Goal: Task Accomplishment & Management: Use online tool/utility

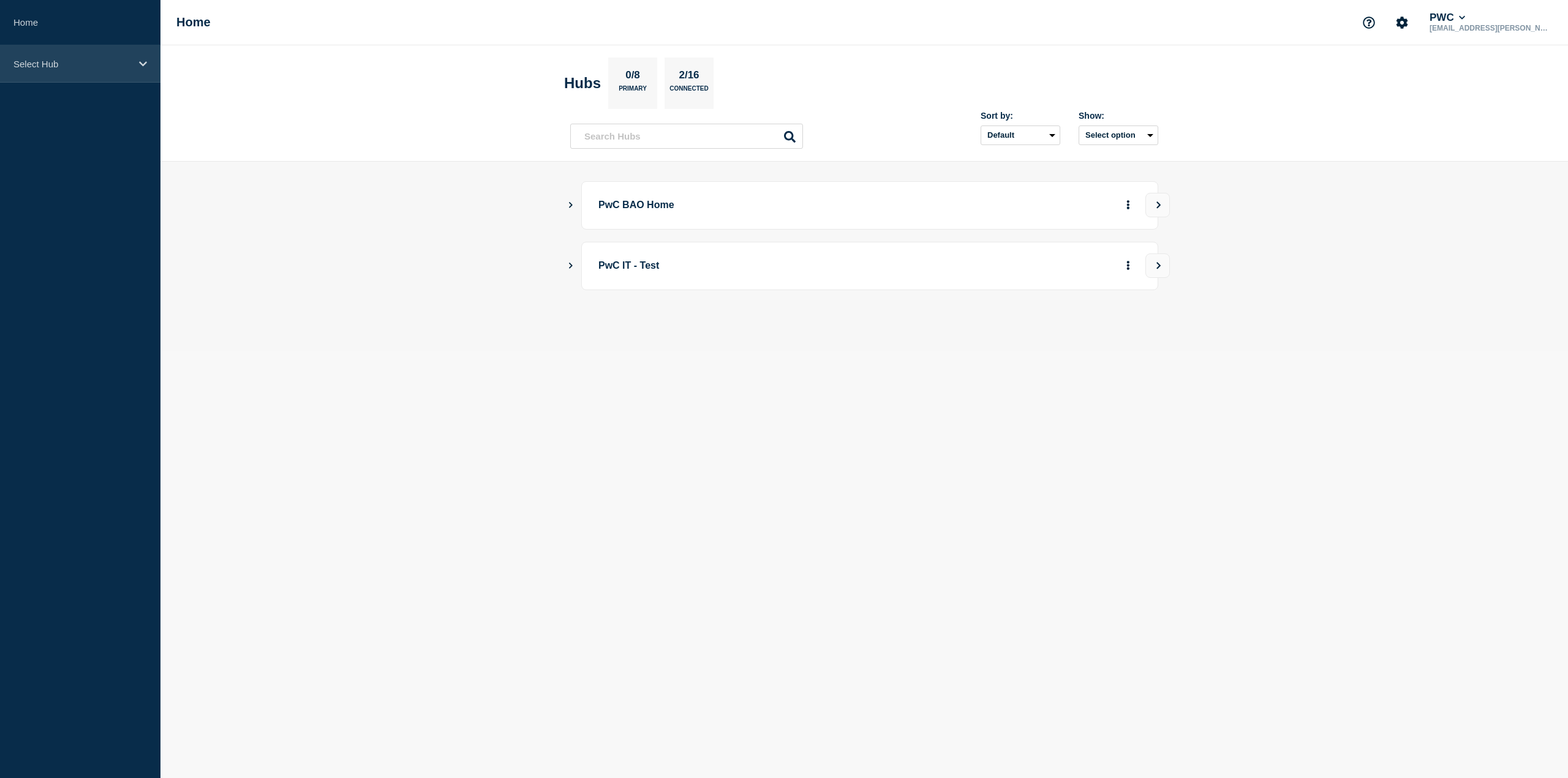
click at [64, 58] on div "Select Hub" at bounding box center [80, 64] width 161 height 37
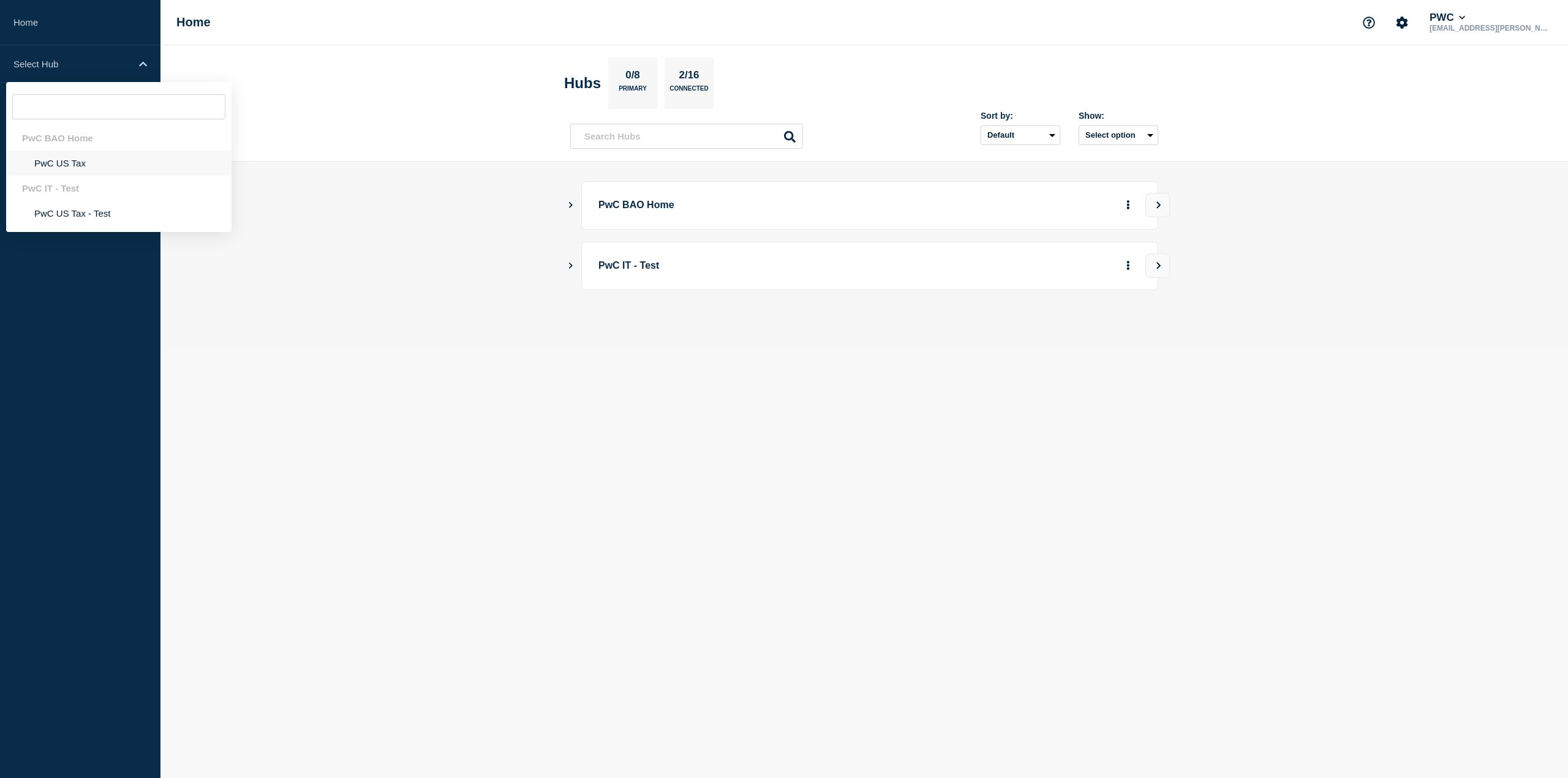
click at [75, 161] on li "PwC US Tax" at bounding box center [119, 163] width 226 height 25
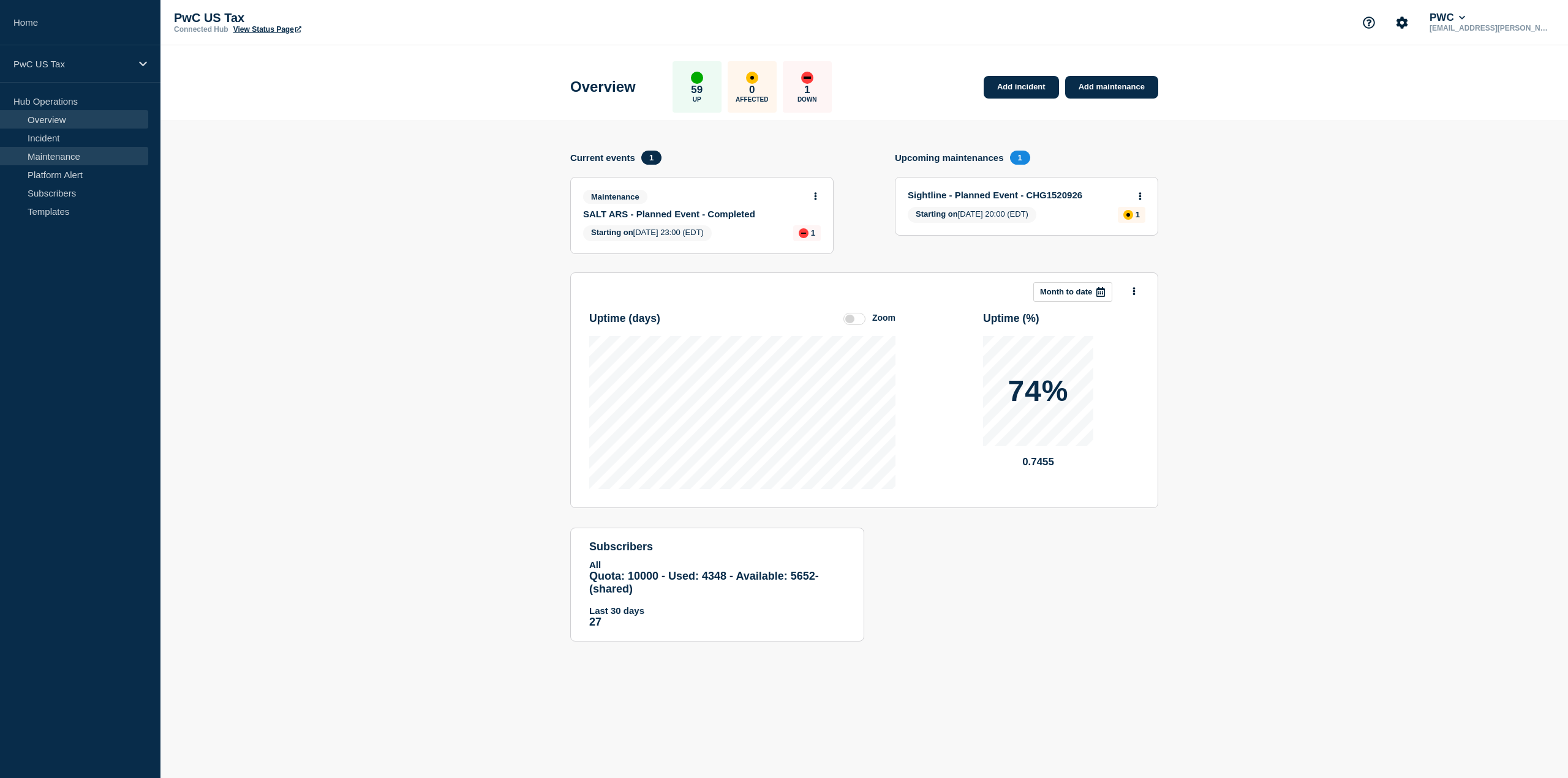
click at [68, 159] on link "Maintenance" at bounding box center [74, 157] width 148 height 19
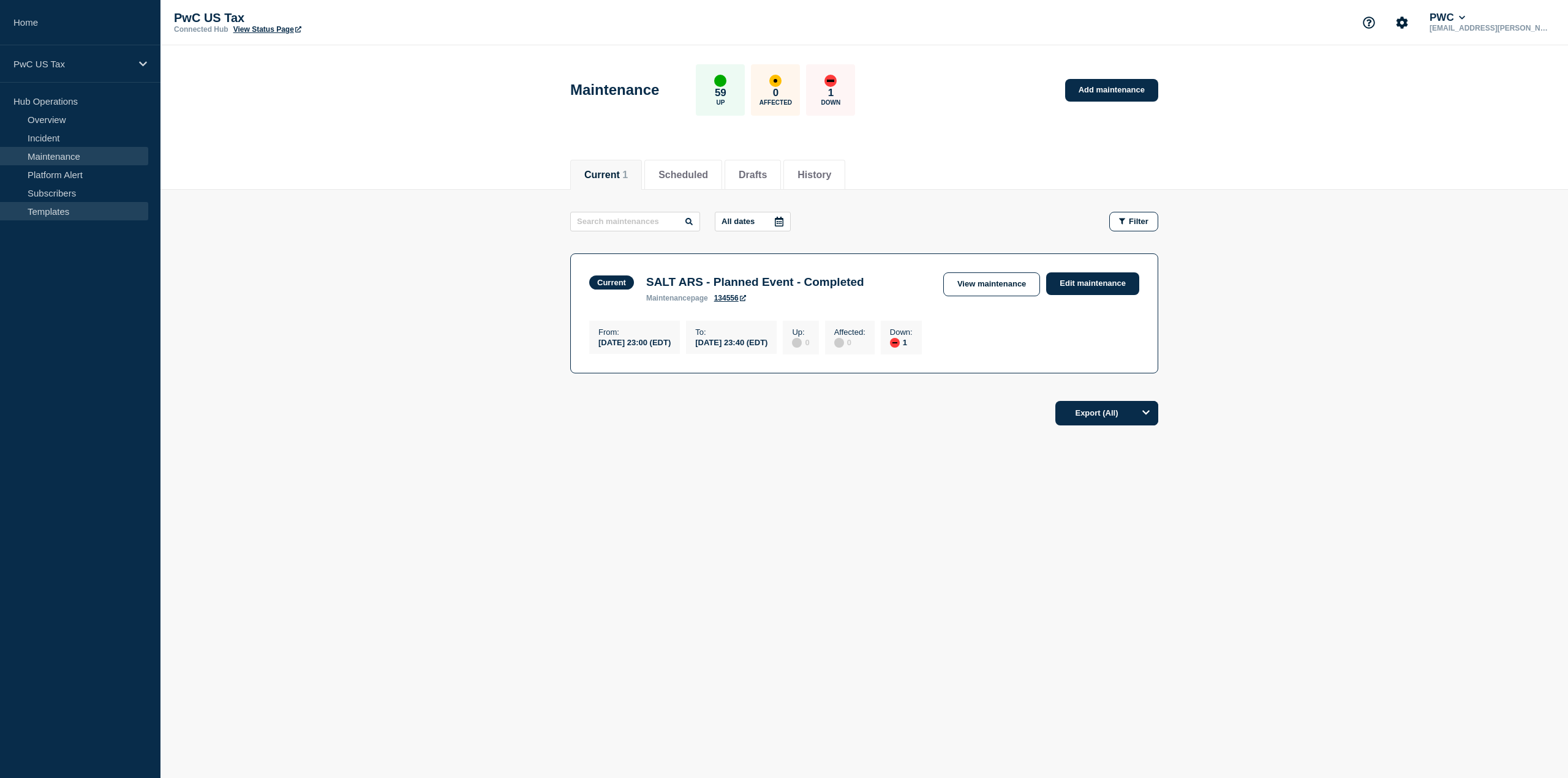
click at [50, 214] on link "Templates" at bounding box center [74, 212] width 148 height 19
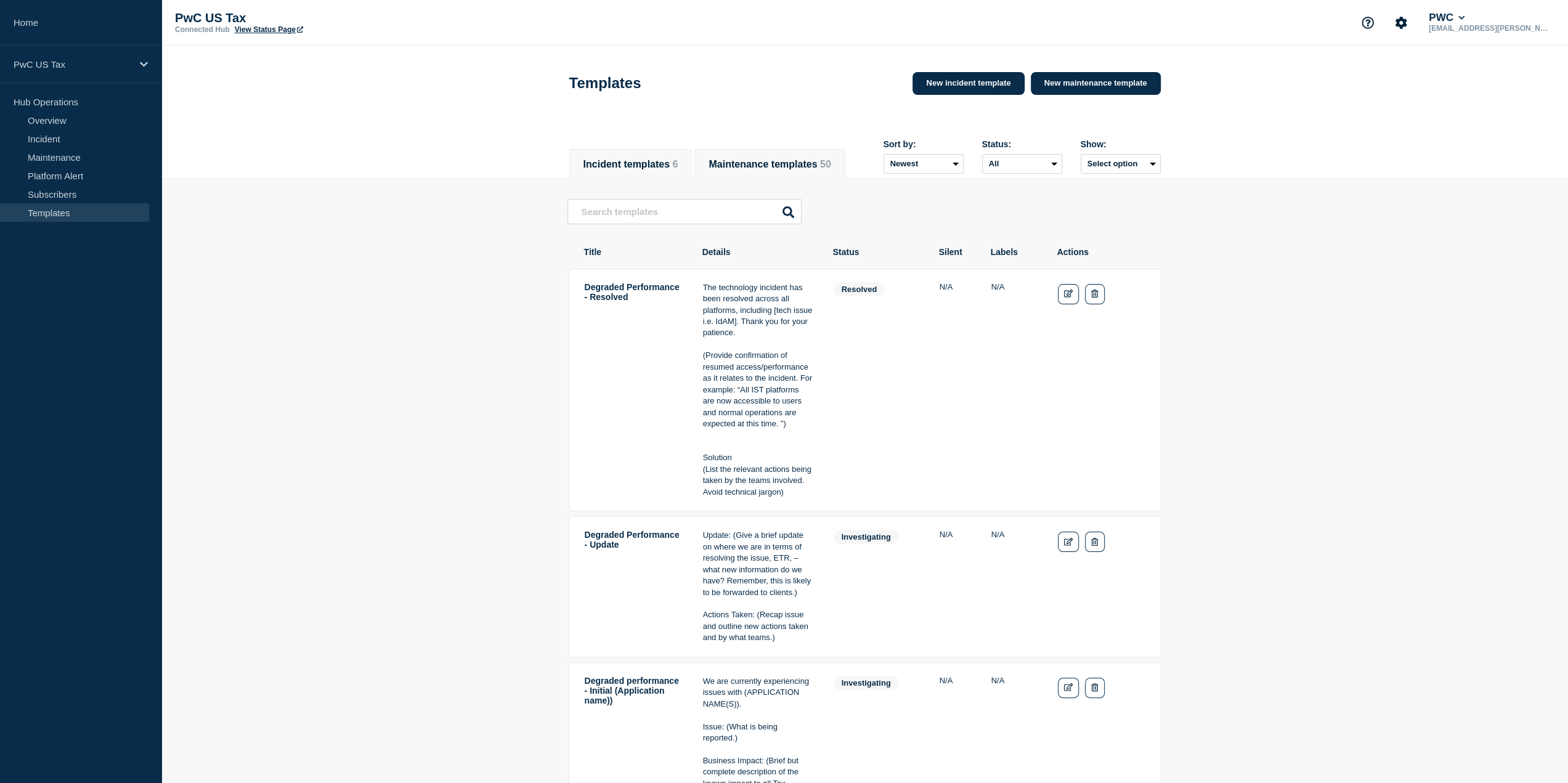
click at [825, 164] on button "Maintenance templates 50" at bounding box center [770, 164] width 122 height 11
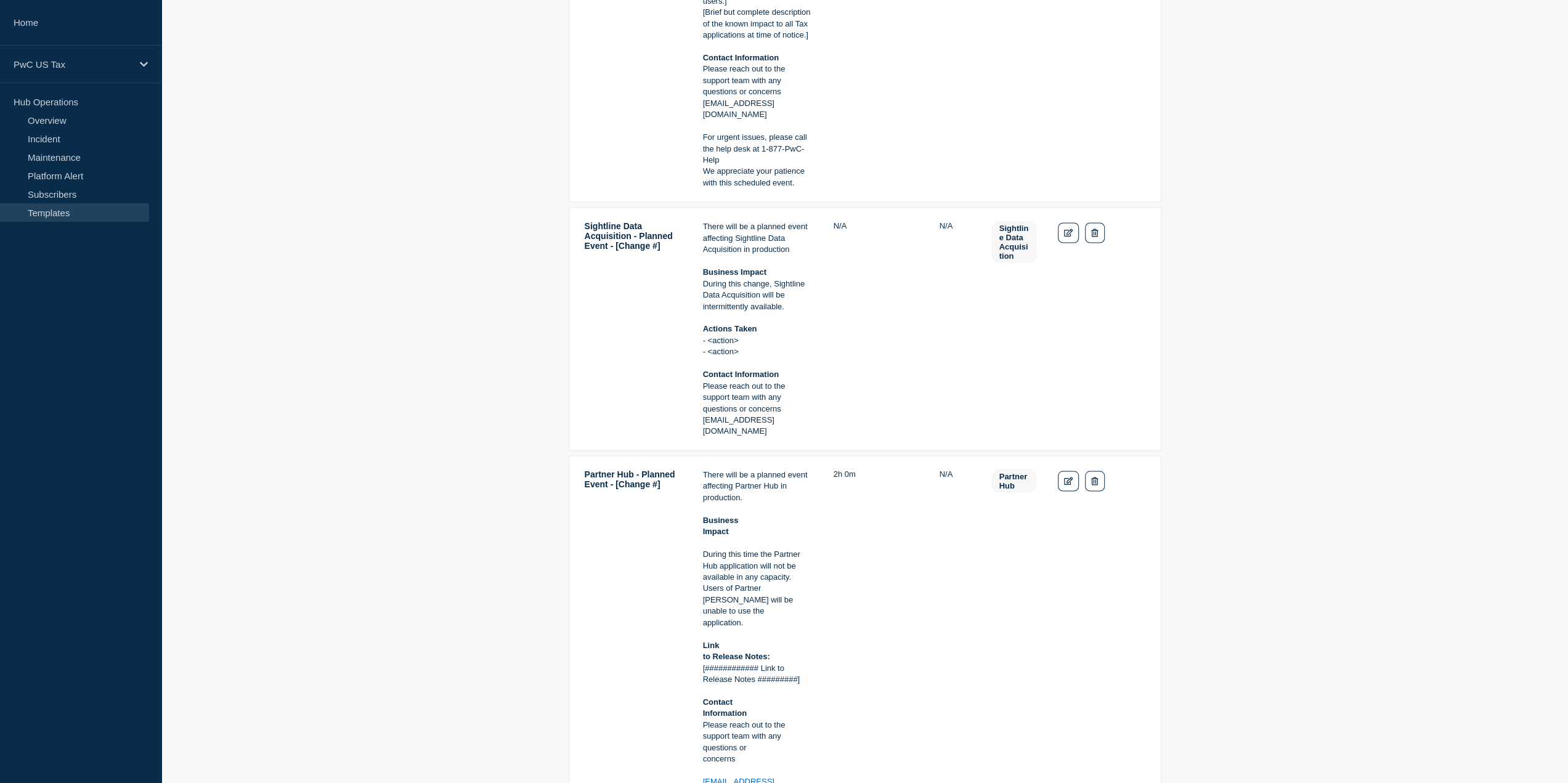
scroll to position [2157, 0]
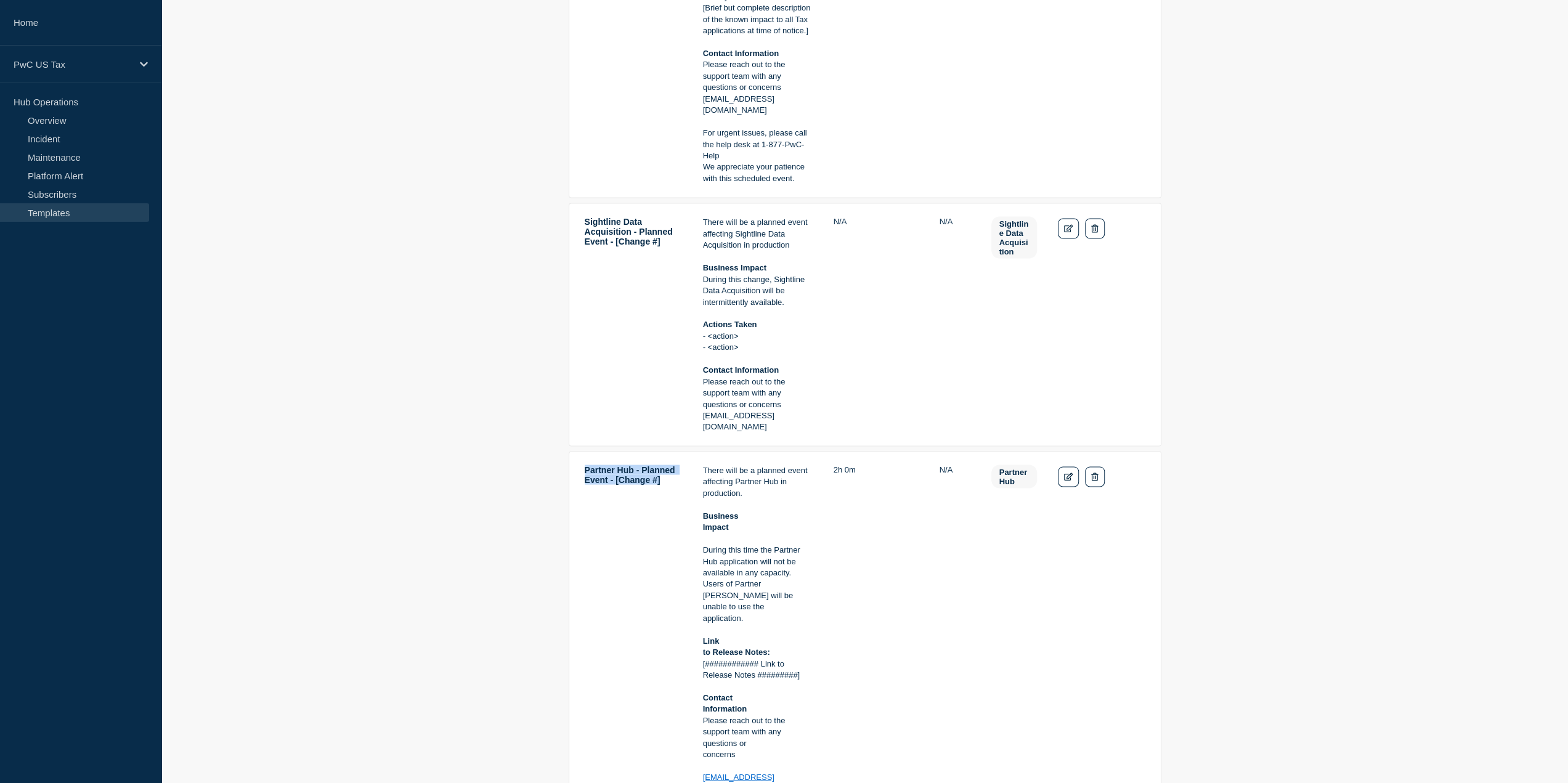
drag, startPoint x: 585, startPoint y: 484, endPoint x: 680, endPoint y: 525, distance: 103.5
click at [680, 525] on td "Partner Hub - Planned Event - [Change #]" at bounding box center [633, 664] width 99 height 399
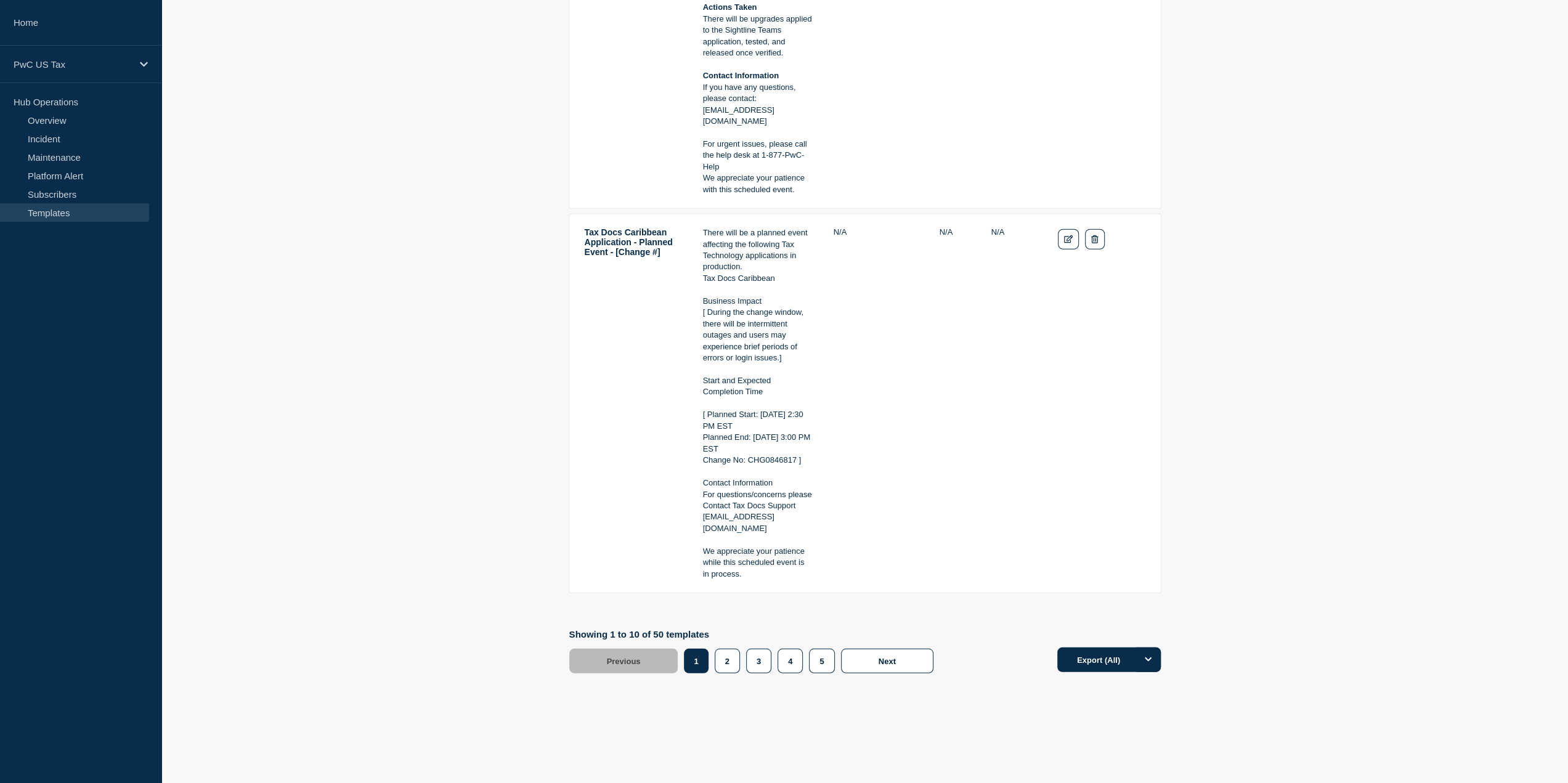
scroll to position [3141, 0]
click at [731, 661] on button "2" at bounding box center [728, 660] width 25 height 25
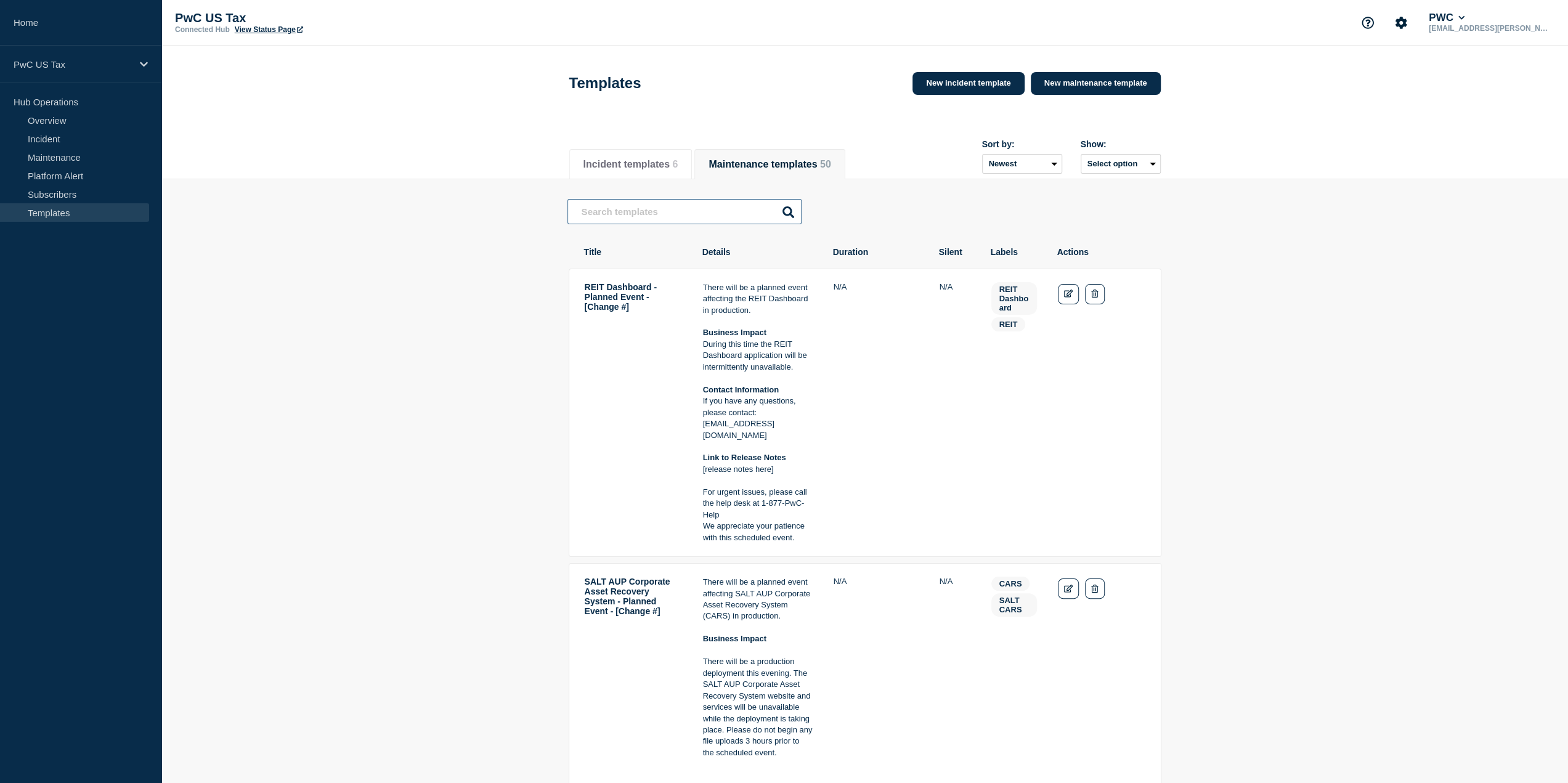
click at [690, 219] on input "text" at bounding box center [684, 212] width 234 height 25
type input "SIghtline"
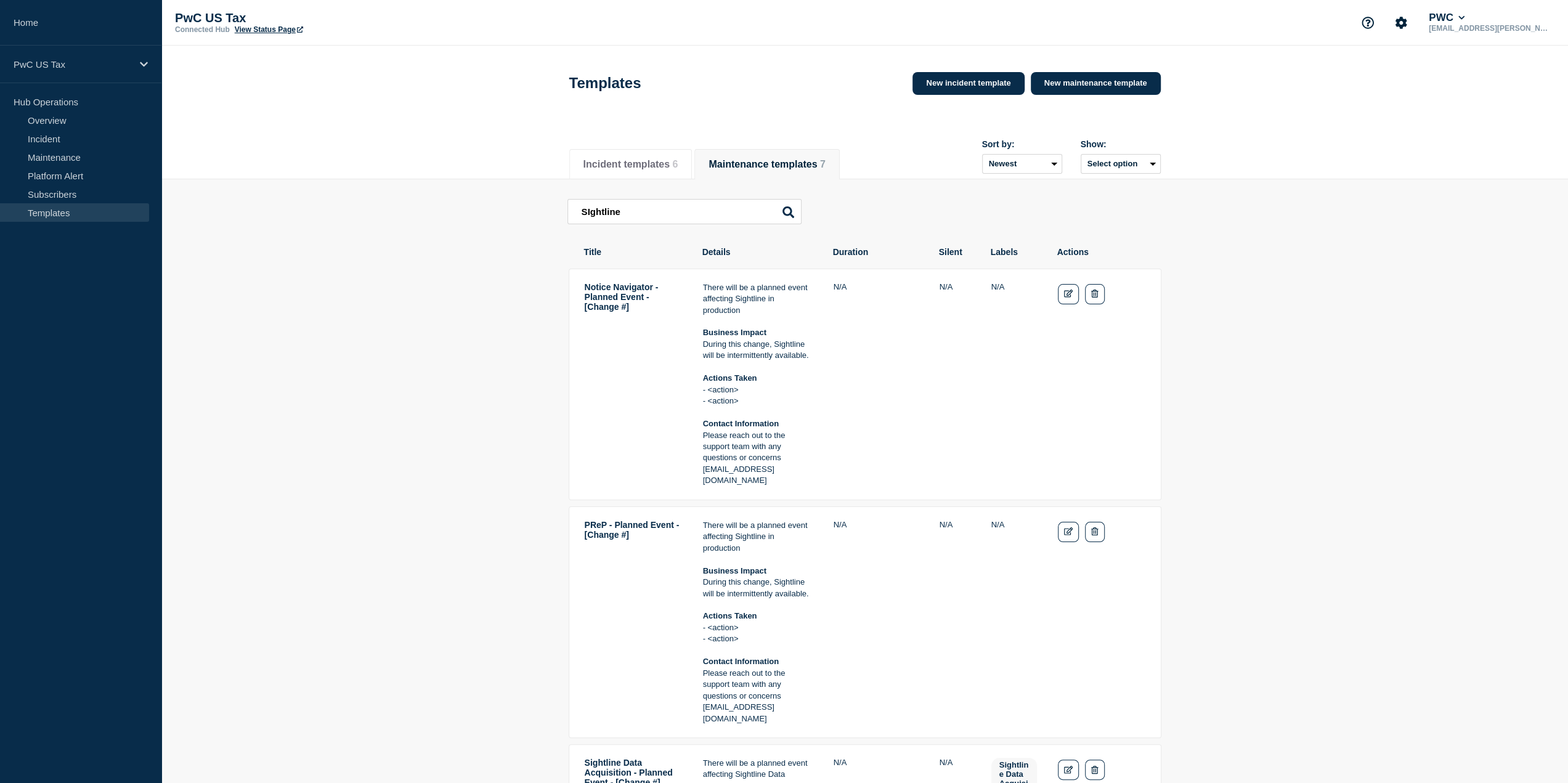
click at [784, 212] on icon at bounding box center [788, 212] width 12 height 12
click at [638, 208] on input "SIghtline" at bounding box center [684, 212] width 234 height 25
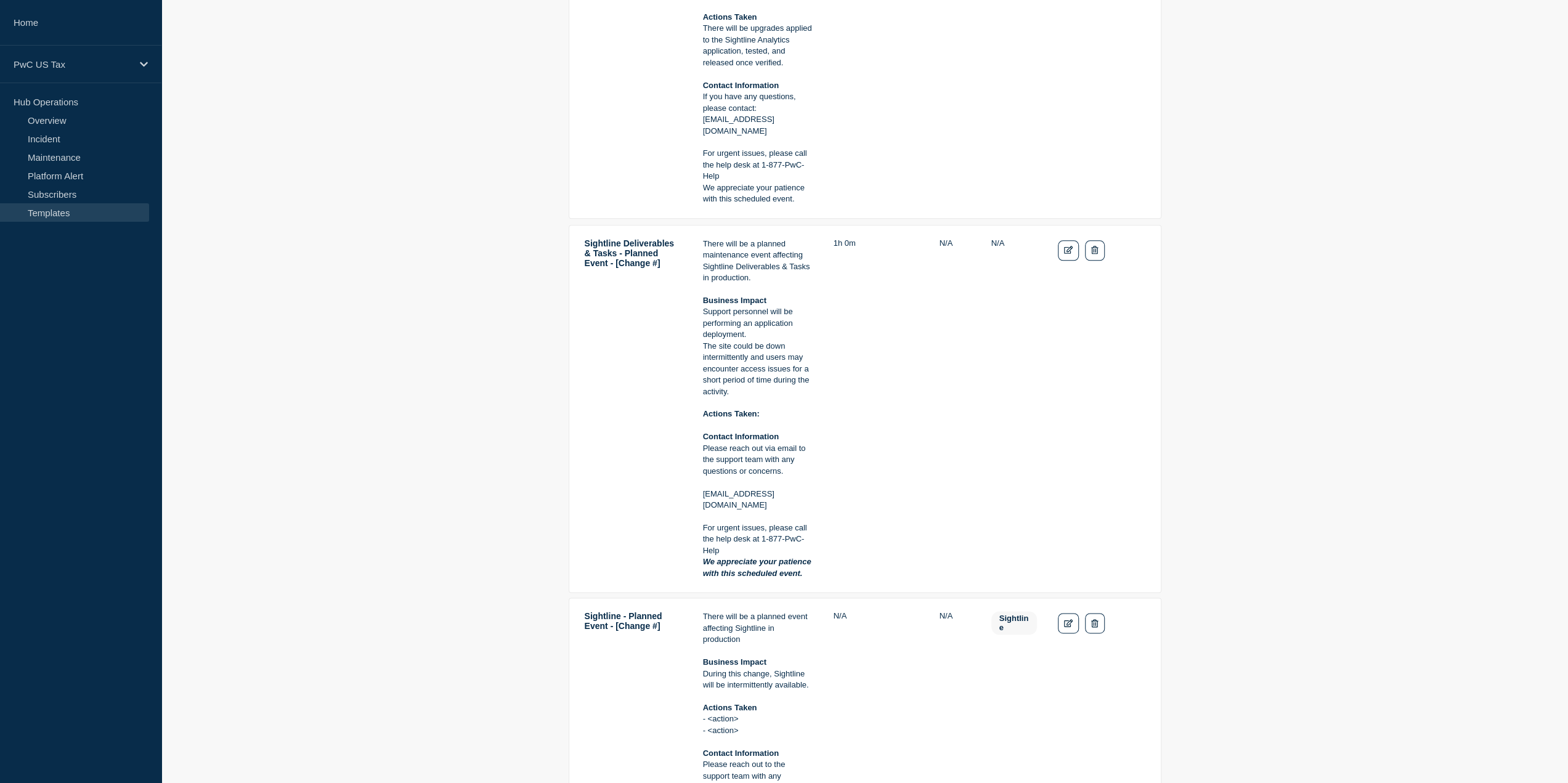
scroll to position [1602, 0]
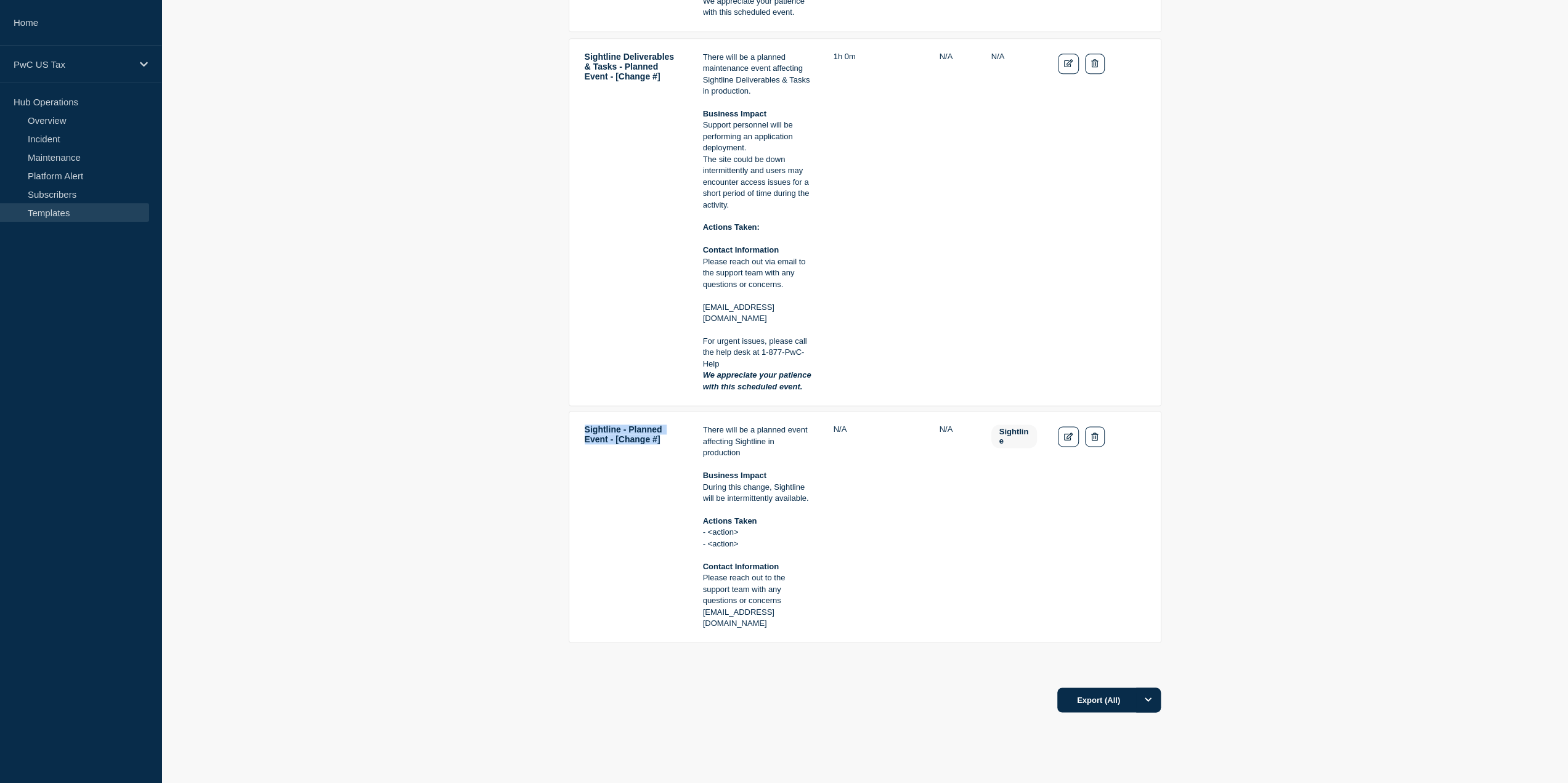
drag, startPoint x: 672, startPoint y: 439, endPoint x: 574, endPoint y: 427, distance: 98.7
click at [574, 427] on tr "Sightline - Planned Event - [Change #] There will be a planned event affecting …" at bounding box center [865, 527] width 593 height 232
copy td "Sightline - Planned Event - [Change #]"
